Goal: Task Accomplishment & Management: Manage account settings

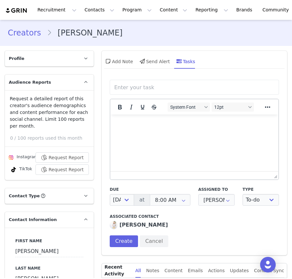
select select "[DATE]"
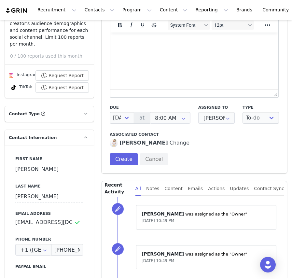
click at [239, 146] on div "Ashley Haynes Change" at bounding box center [194, 143] width 169 height 8
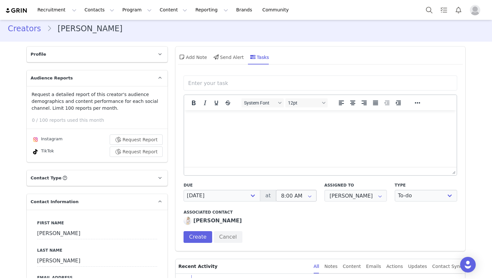
scroll to position [0, 0]
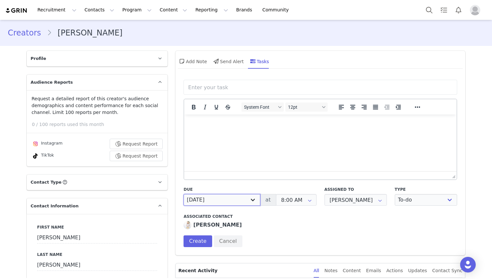
click at [228, 204] on select "Today Tomorrow In 2 days In 3 days Next week In 2 weeks Next month Custom" at bounding box center [221, 200] width 76 height 12
click at [243, 197] on select "Today Tomorrow In 2 days In 3 days Next week In 2 weeks Next month Custom" at bounding box center [221, 200] width 76 height 12
click at [212, 198] on select "Today Tomorrow In 2 days In 3 days Next week In 2 weeks Next month Custom" at bounding box center [221, 200] width 76 height 12
click at [195, 195] on select "Today Tomorrow In 2 days In 3 days Next week In 2 weeks Next month Custom" at bounding box center [221, 200] width 76 height 12
click at [209, 204] on select "Today Tomorrow In 2 days In 3 days Next week In 2 weeks Next month Custom" at bounding box center [221, 200] width 76 height 12
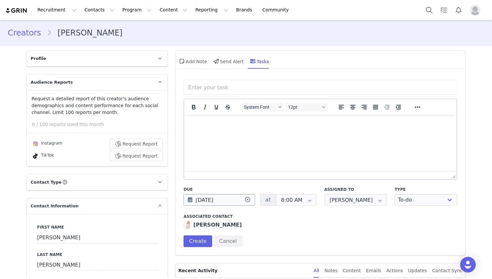
click at [218, 197] on input "08/31/2025" at bounding box center [219, 200] width 72 height 12
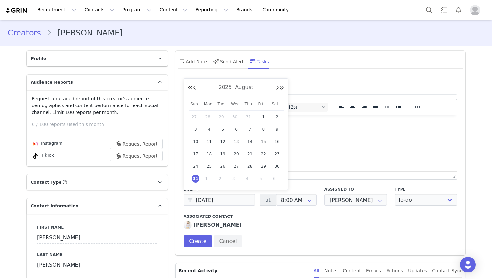
click at [263, 219] on div "Associated Contact Ashley Haynes Change" at bounding box center [319, 220] width 273 height 15
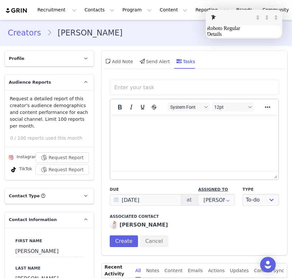
click at [222, 189] on fontsninja-text "Assigned to" at bounding box center [213, 189] width 30 height 6
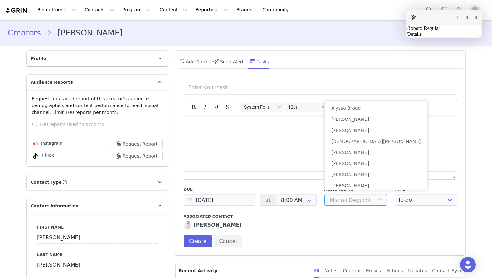
click at [291, 197] on input "text" at bounding box center [355, 200] width 62 height 12
click at [291, 109] on html "Recruitment Recruitment Curated Lists Landing Pages Web Extension AI Creator Se…" at bounding box center [246, 139] width 492 height 279
type input "[PERSON_NAME]"
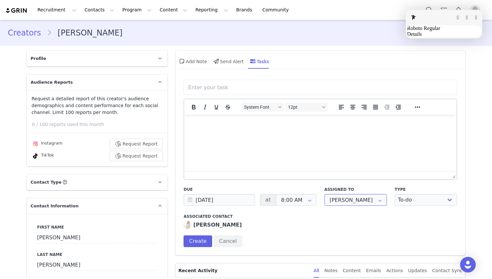
click at [291, 199] on input "[PERSON_NAME]" at bounding box center [355, 200] width 62 height 12
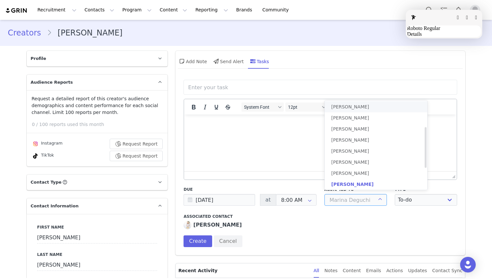
click at [291, 106] on fontsninja-text "[PERSON_NAME]" at bounding box center [350, 106] width 38 height 5
type input "[PERSON_NAME]"
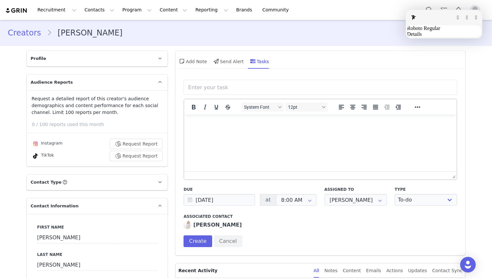
click at [291, 19] on button "button" at bounding box center [476, 17] width 2 height 5
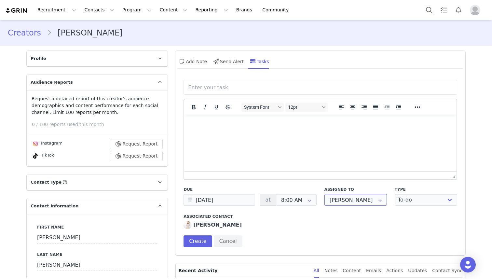
click at [291, 203] on input "[PERSON_NAME]" at bounding box center [355, 200] width 62 height 12
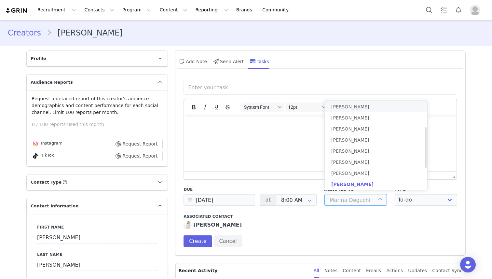
drag, startPoint x: 369, startPoint y: 107, endPoint x: 329, endPoint y: 106, distance: 39.7
click at [291, 106] on li "[PERSON_NAME]" at bounding box center [375, 106] width 102 height 11
type input "[PERSON_NAME]"
click at [291, 200] on input "text" at bounding box center [355, 200] width 62 height 12
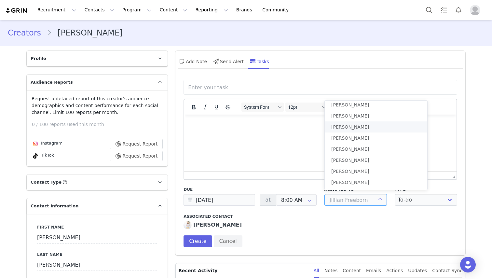
click at [291, 186] on div "Due 08/31/2025 at 8:00 AM 12:00 AM 12:30 AM 1:00 AM 1:30 AM 2:00 AM 2:30 AM 3:0…" at bounding box center [249, 195] width 140 height 27
type input "[PERSON_NAME]"
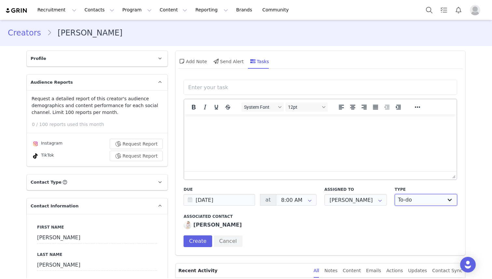
click at [291, 200] on select "To-do Email" at bounding box center [425, 200] width 62 height 12
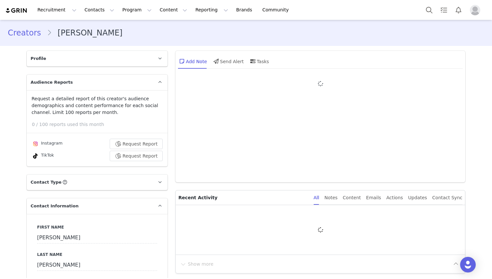
type input "+1 ([GEOGRAPHIC_DATA])"
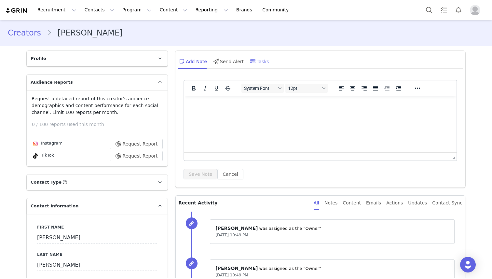
click at [269, 62] on div "Tasks" at bounding box center [259, 61] width 20 height 16
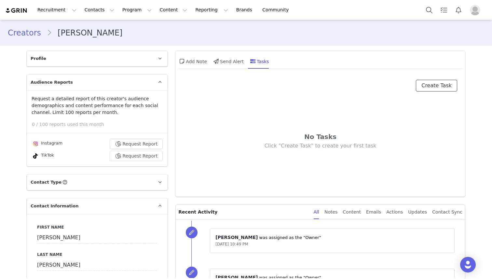
click at [447, 83] on button "Create Task" at bounding box center [436, 86] width 41 height 12
select select "[DATE]"
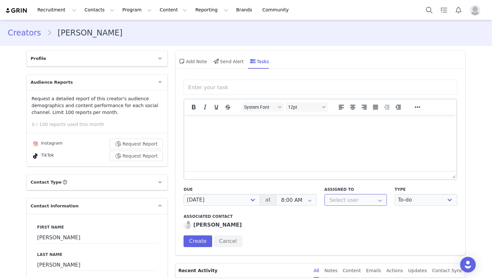
scroll to position [57, 0]
click at [363, 202] on input "text" at bounding box center [355, 200] width 62 height 12
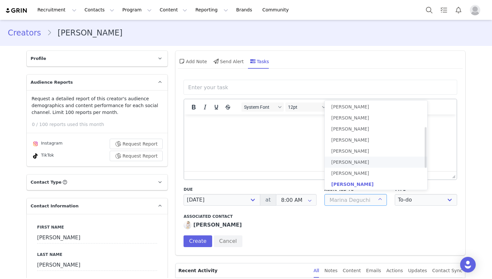
click at [351, 159] on span "[PERSON_NAME]" at bounding box center [350, 161] width 38 height 5
type input "[PERSON_NAME]"
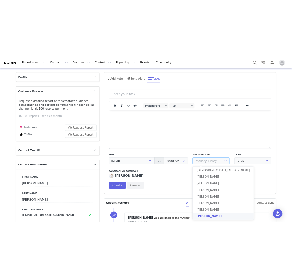
scroll to position [24, 0]
